Goal: Information Seeking & Learning: Understand process/instructions

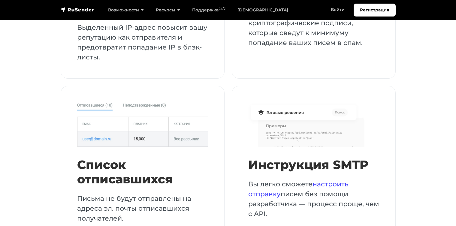
scroll to position [1165, 0]
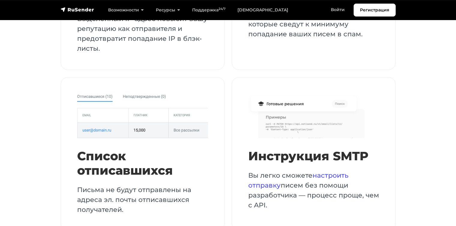
click at [270, 175] on p "Вы легко сможете настроить отправку писем без помощи разработчика — процесс про…" at bounding box center [313, 191] width 131 height 40
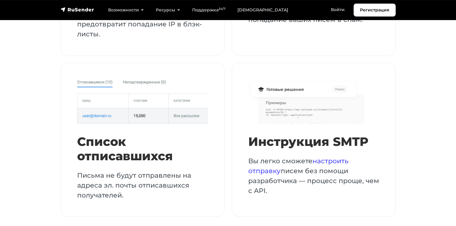
click at [276, 161] on p "Вы легко сможете настроить отправку писем без помощи разработчика — процесс про…" at bounding box center [313, 176] width 131 height 40
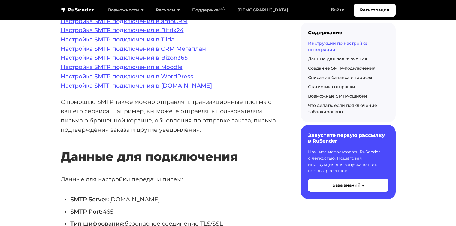
scroll to position [171, 0]
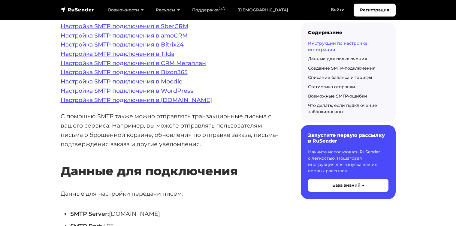
click at [88, 78] on link "Настройка SMTP подключения в Moodle" at bounding box center [122, 81] width 122 height 7
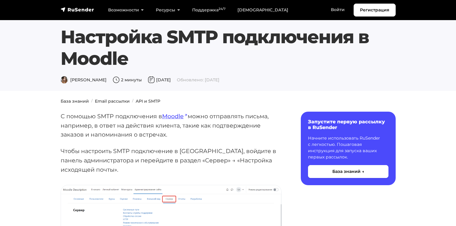
scroll to position [1, 0]
